Goal: Navigation & Orientation: Go to known website

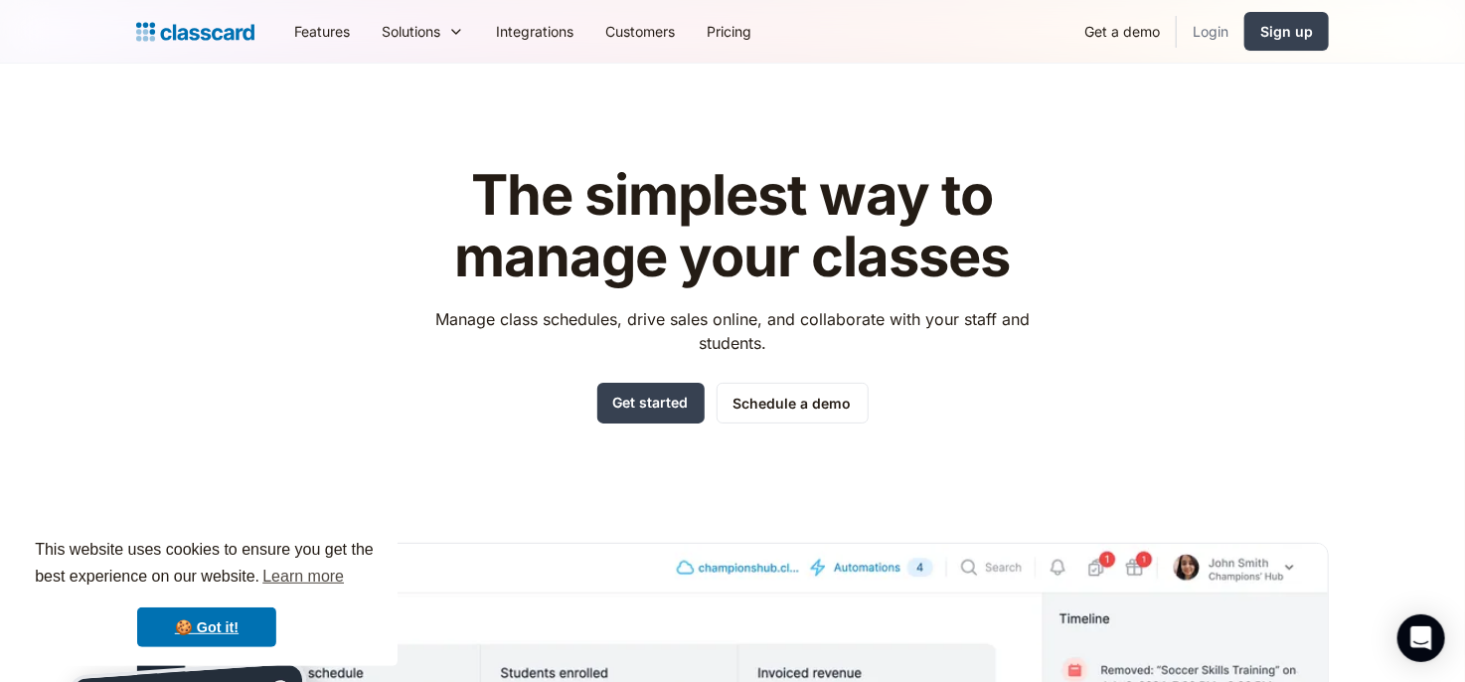
click at [1200, 27] on link "Login" at bounding box center [1211, 31] width 68 height 45
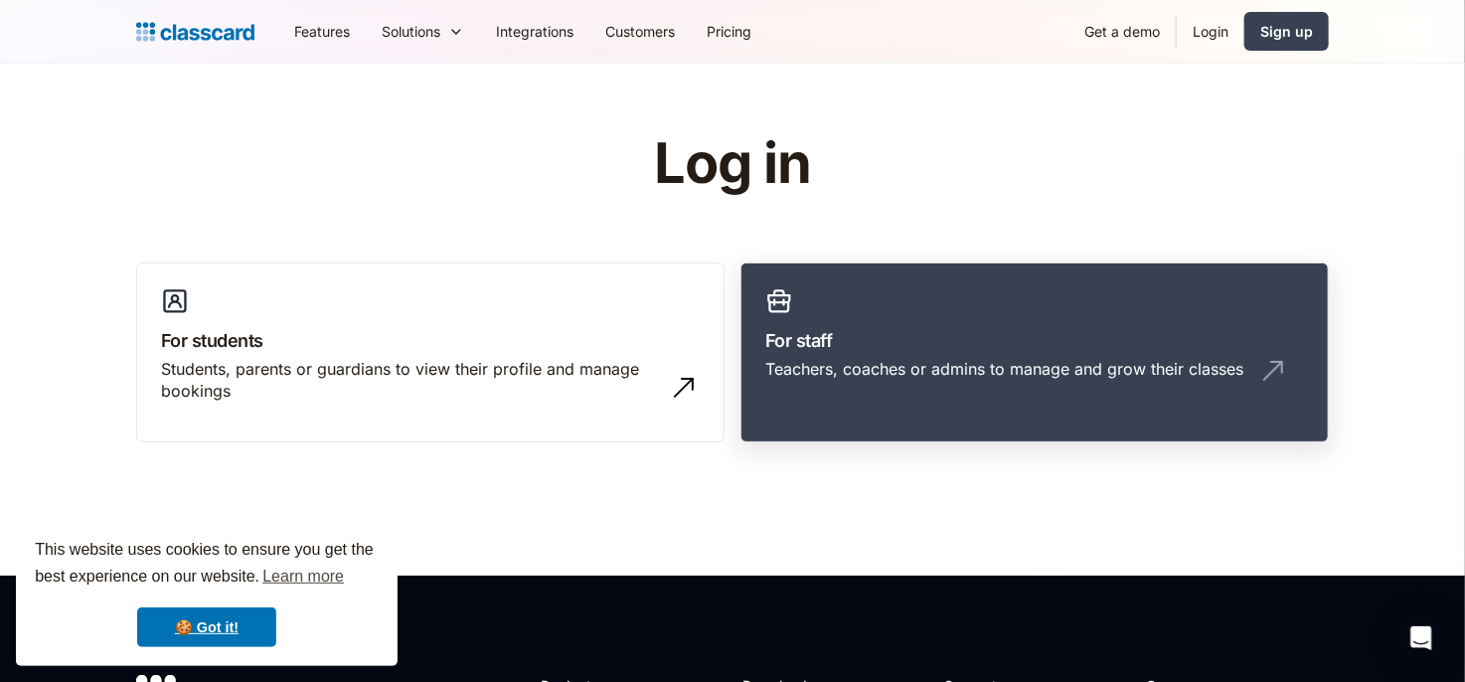
click at [981, 370] on div "Teachers, coaches or admins to manage and grow their classes" at bounding box center [1004, 369] width 478 height 22
